Goal: Information Seeking & Learning: Check status

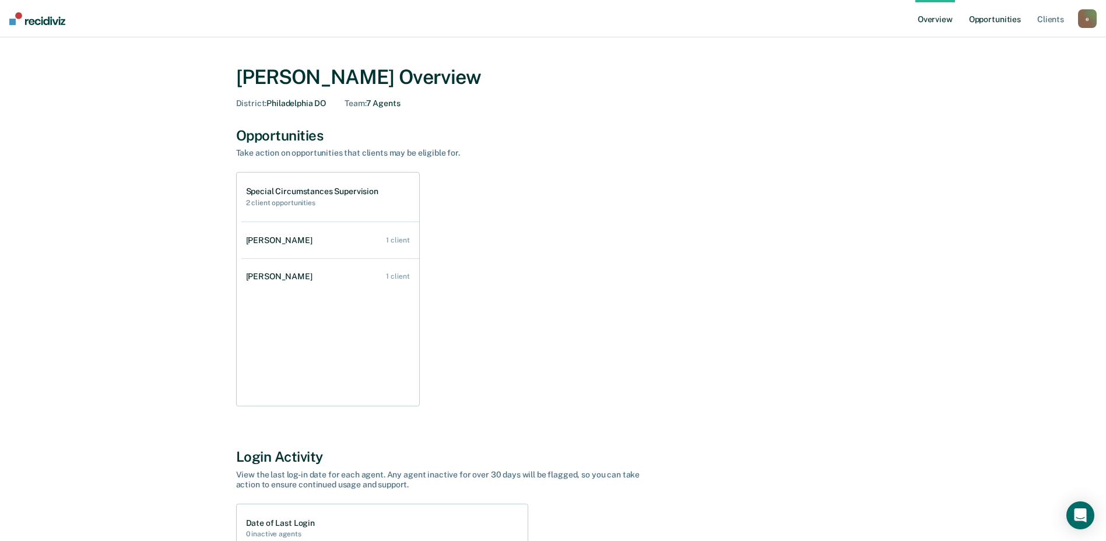
click at [1006, 19] on link "Opportunities" at bounding box center [995, 18] width 57 height 37
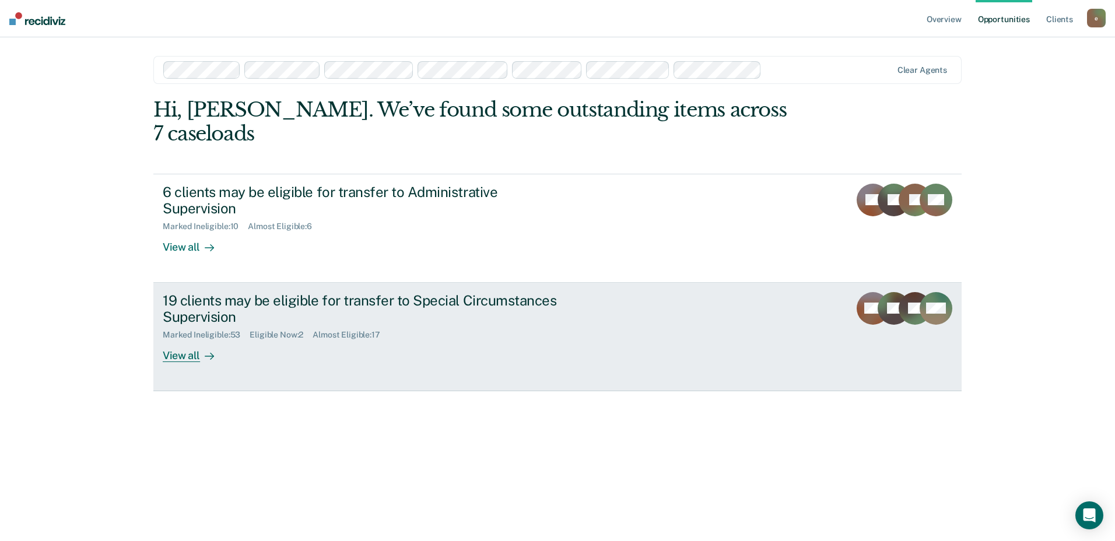
click at [292, 325] on div "Marked Ineligible : 53 Eligible Now : 2 Almost Eligible : 17" at bounding box center [367, 332] width 409 height 15
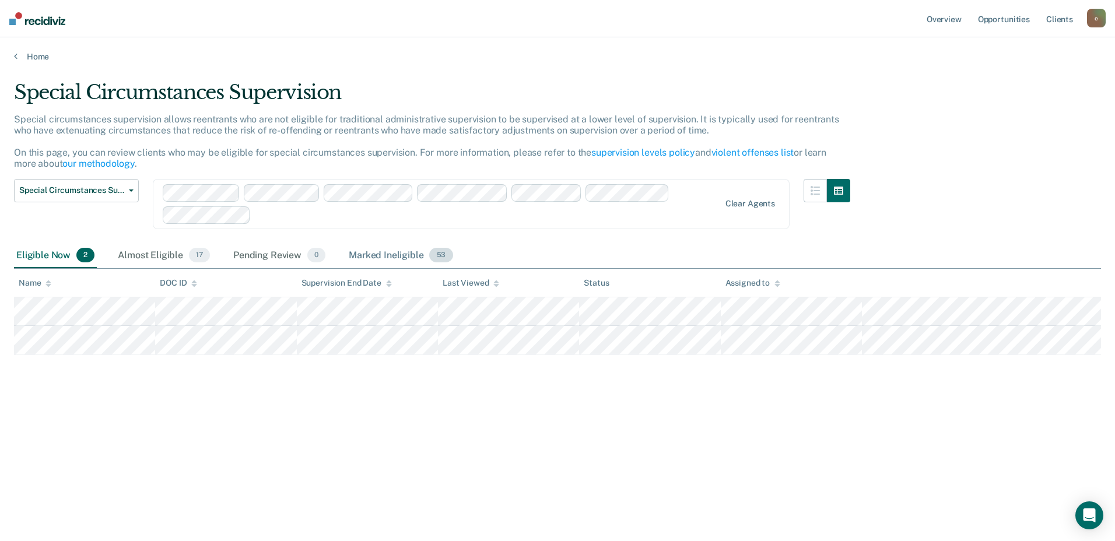
click at [354, 257] on div "Marked Ineligible 53" at bounding box center [400, 256] width 108 height 26
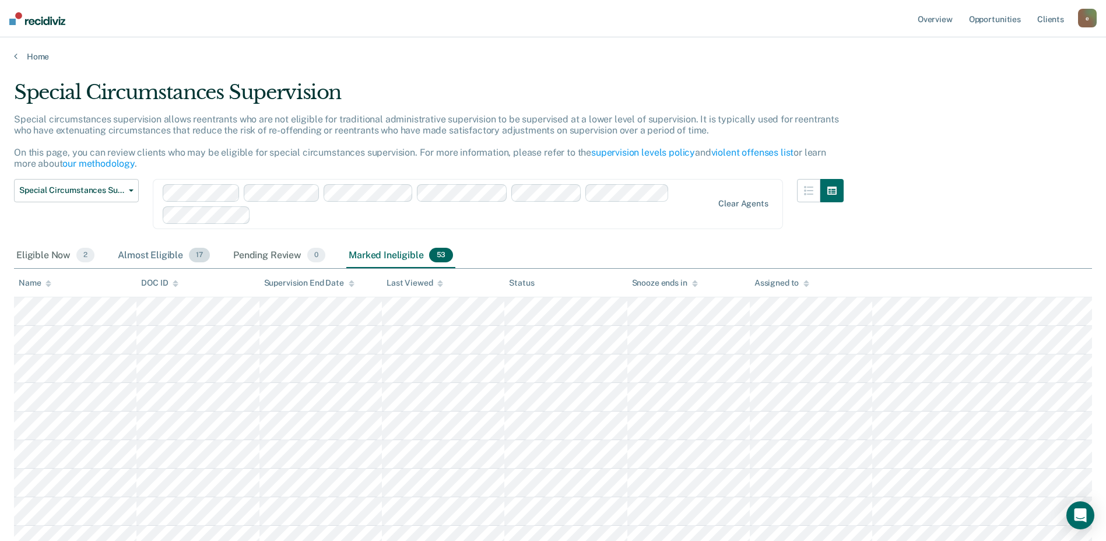
click at [170, 258] on div "Almost Eligible 17" at bounding box center [163, 256] width 97 height 26
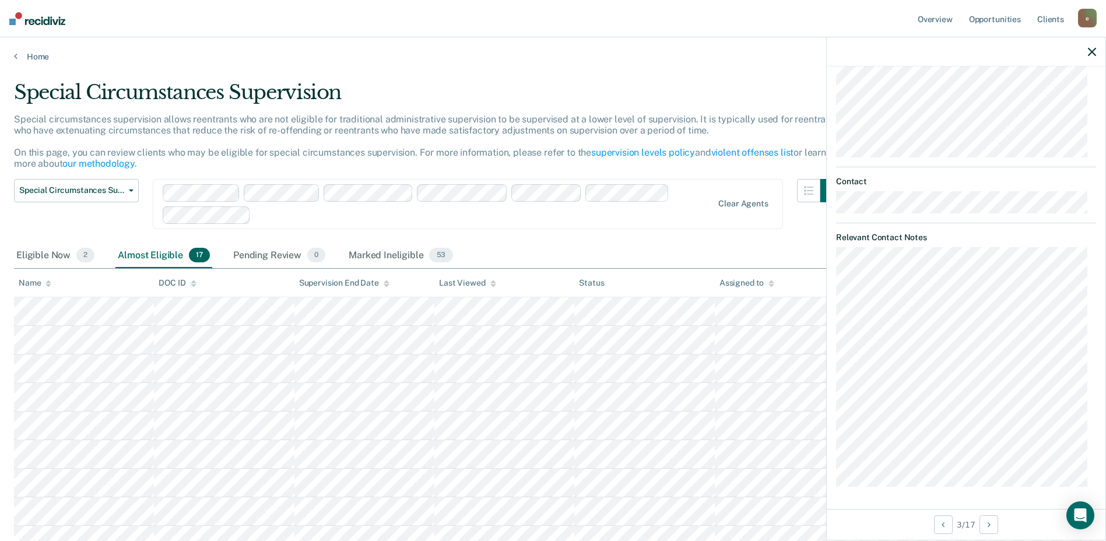
click at [25, 12] on img at bounding box center [37, 18] width 56 height 13
